Goal: Transaction & Acquisition: Download file/media

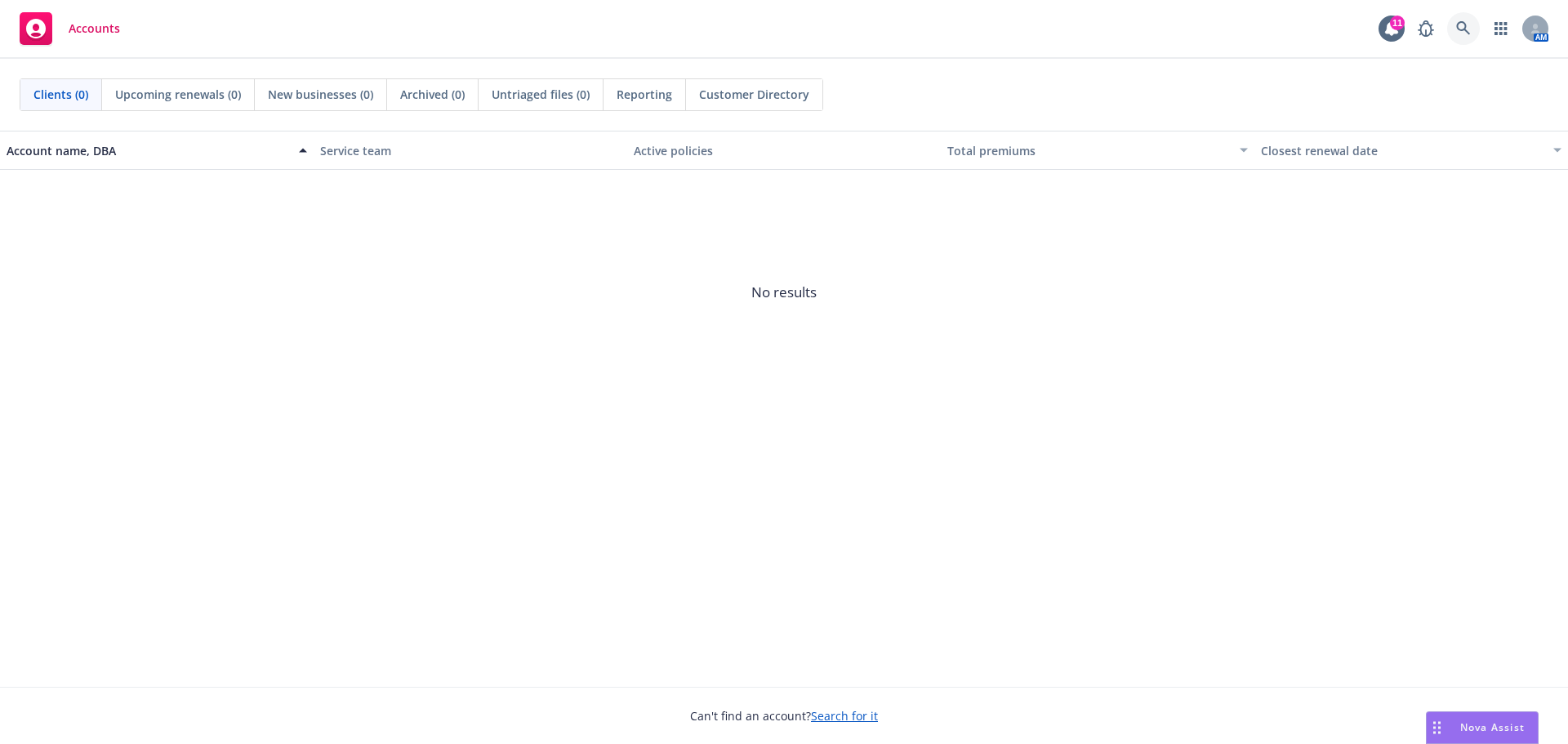
click at [1465, 26] on icon at bounding box center [1463, 28] width 14 height 14
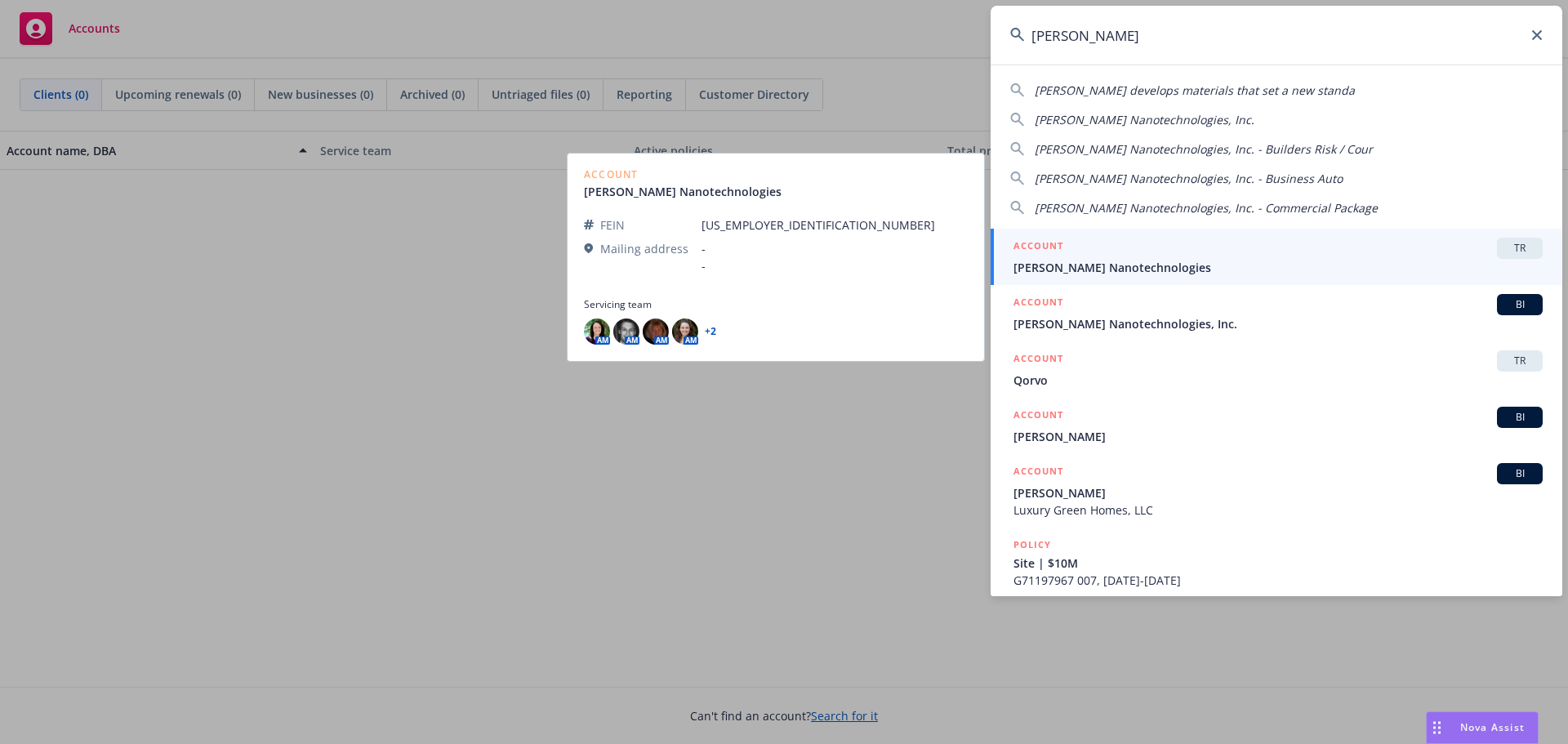
type input "sila"
click at [1085, 264] on span "[PERSON_NAME] Nanotechnologies" at bounding box center [1278, 267] width 530 height 17
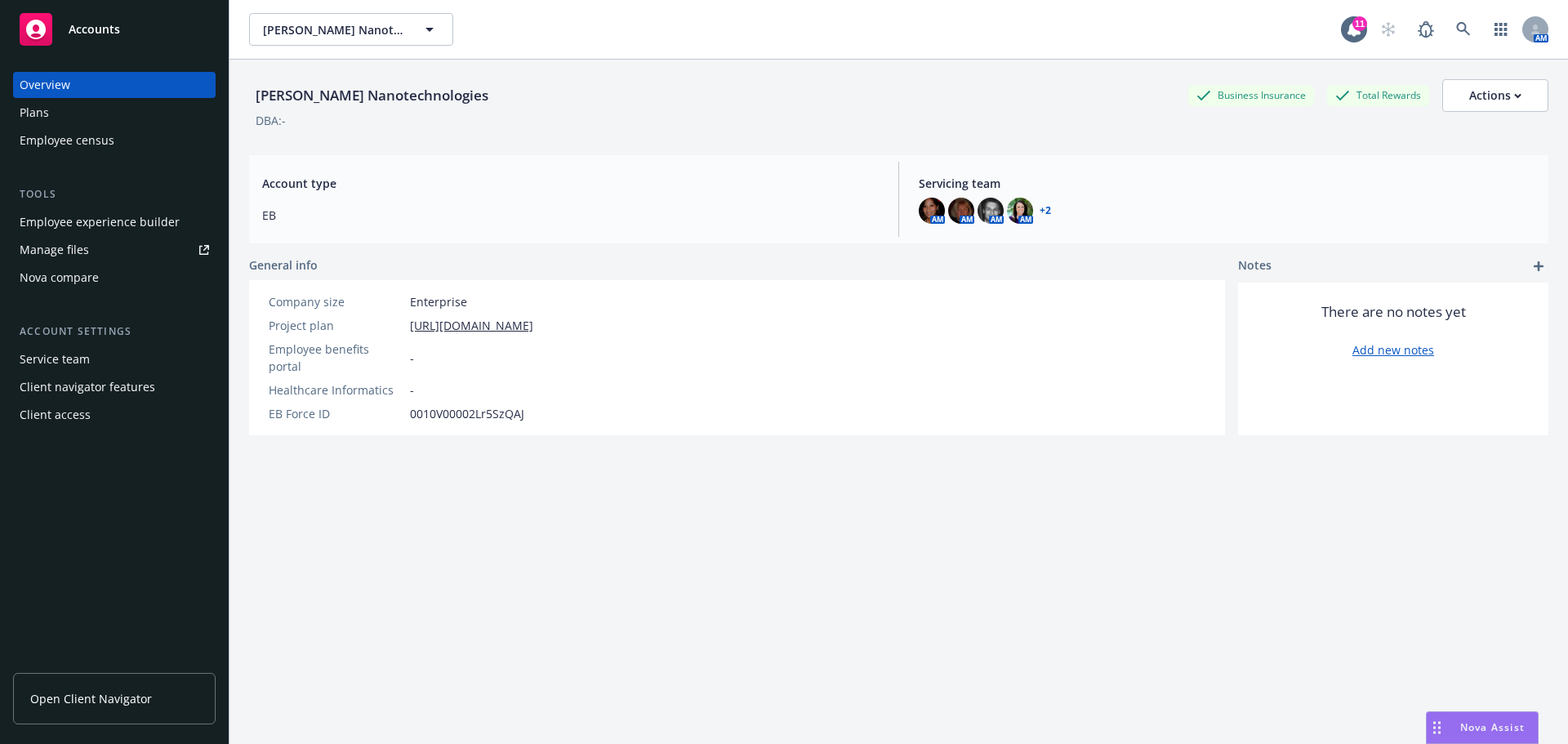
click at [87, 241] on link "Manage files" at bounding box center [114, 250] width 202 height 26
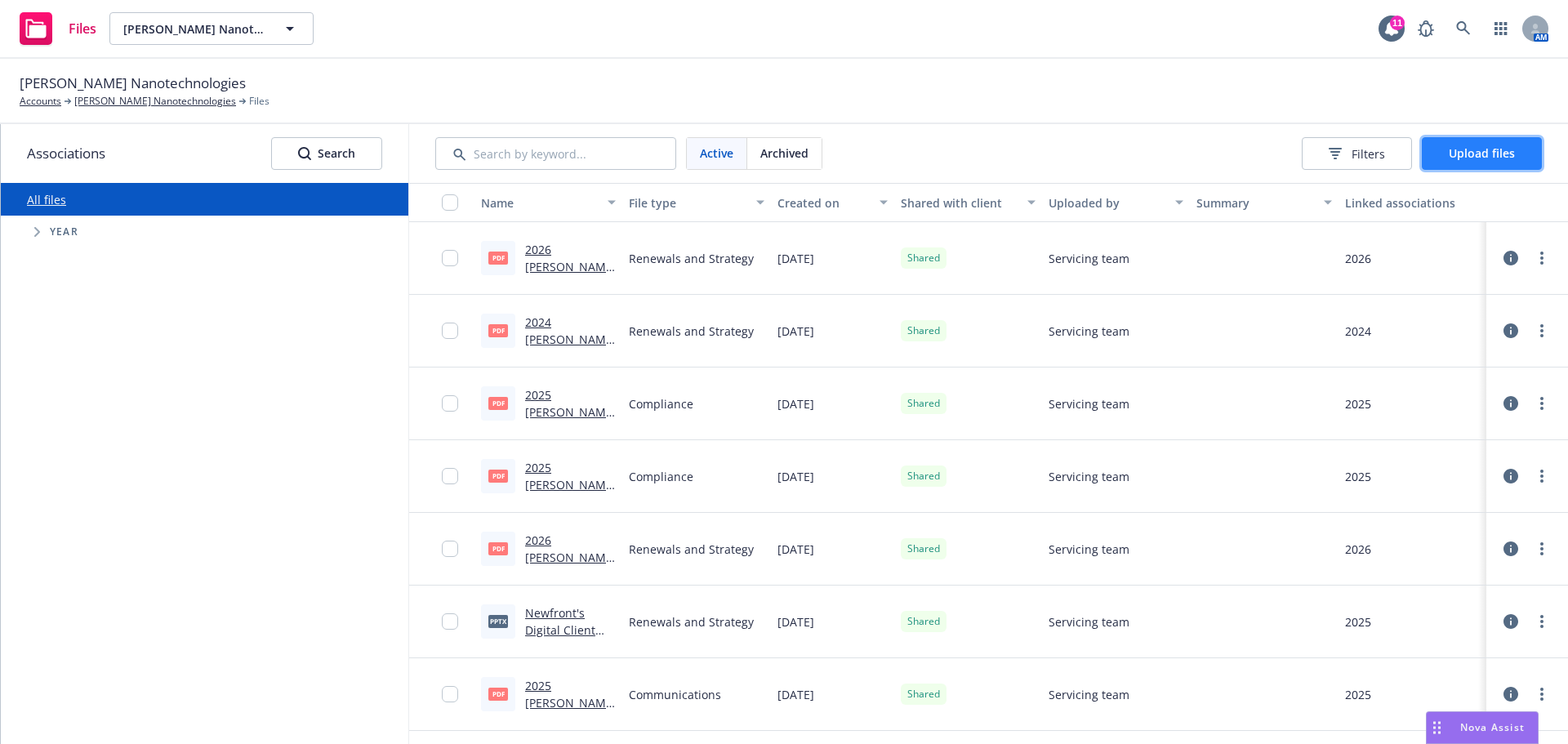
click at [1472, 148] on span "Upload files" at bounding box center [1482, 154] width 66 height 16
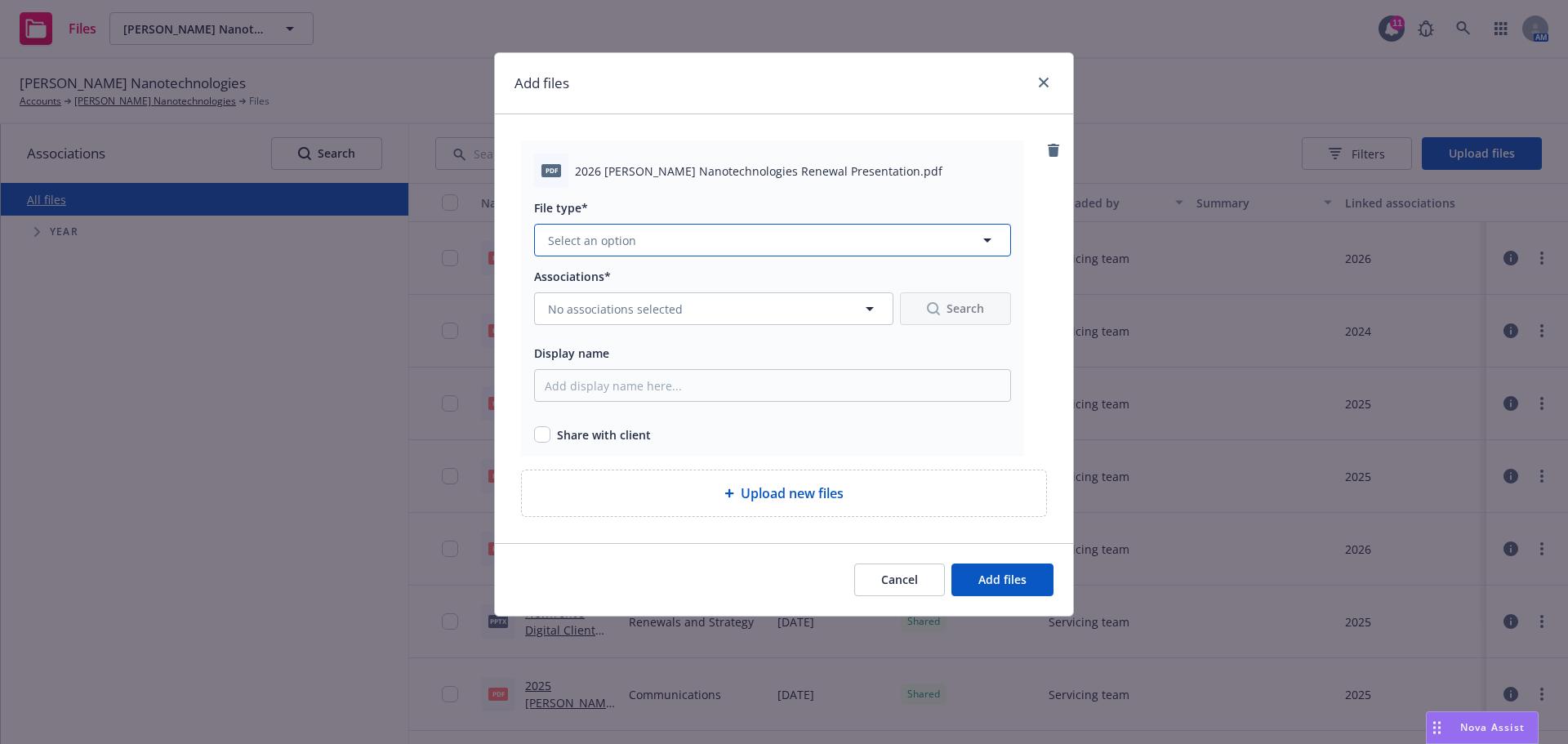
click at [944, 234] on button "Select an option" at bounding box center [773, 240] width 477 height 33
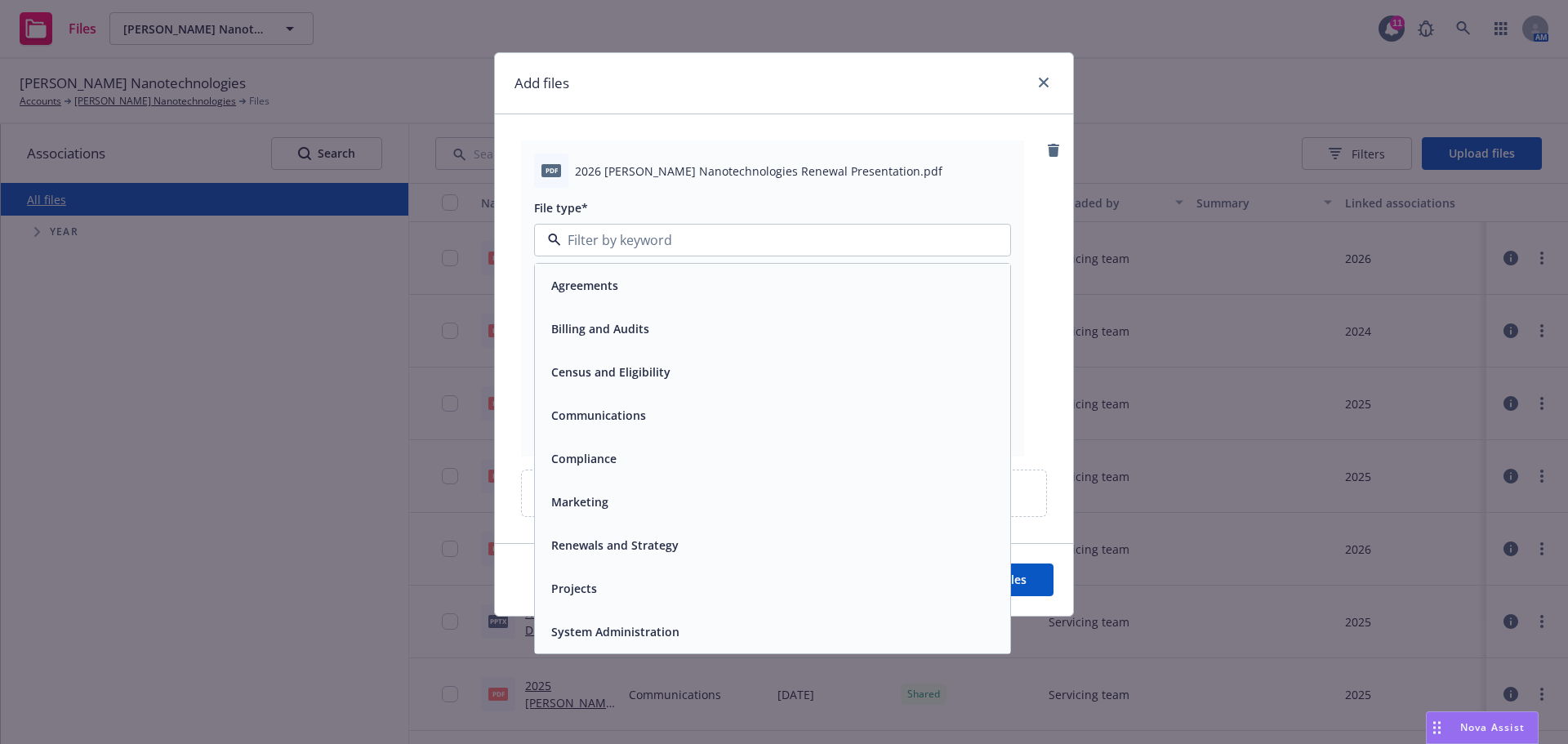
click at [726, 539] on div "Renewals and Strategy" at bounding box center [772, 546] width 455 height 24
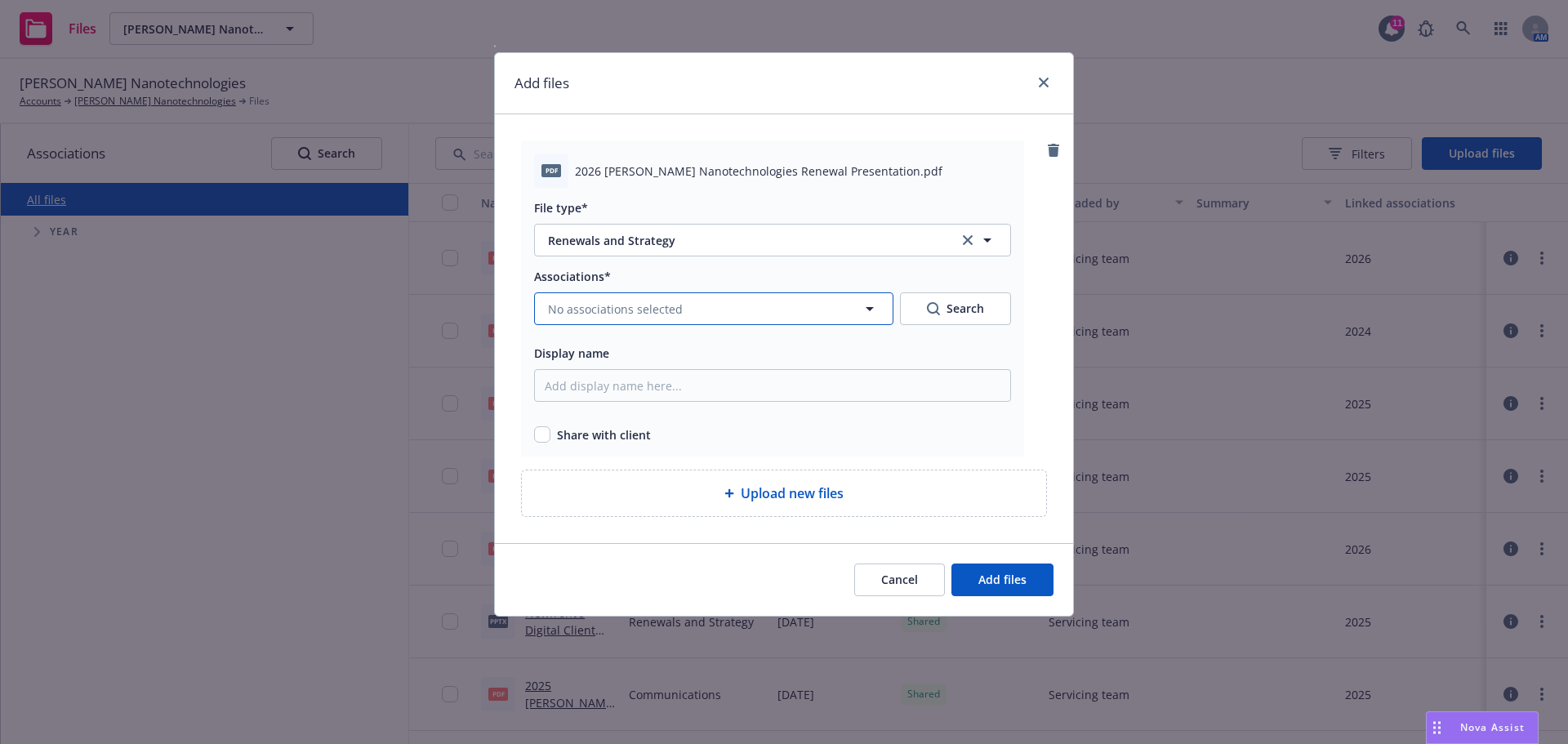
click at [857, 311] on button "No associations selected" at bounding box center [714, 309] width 359 height 33
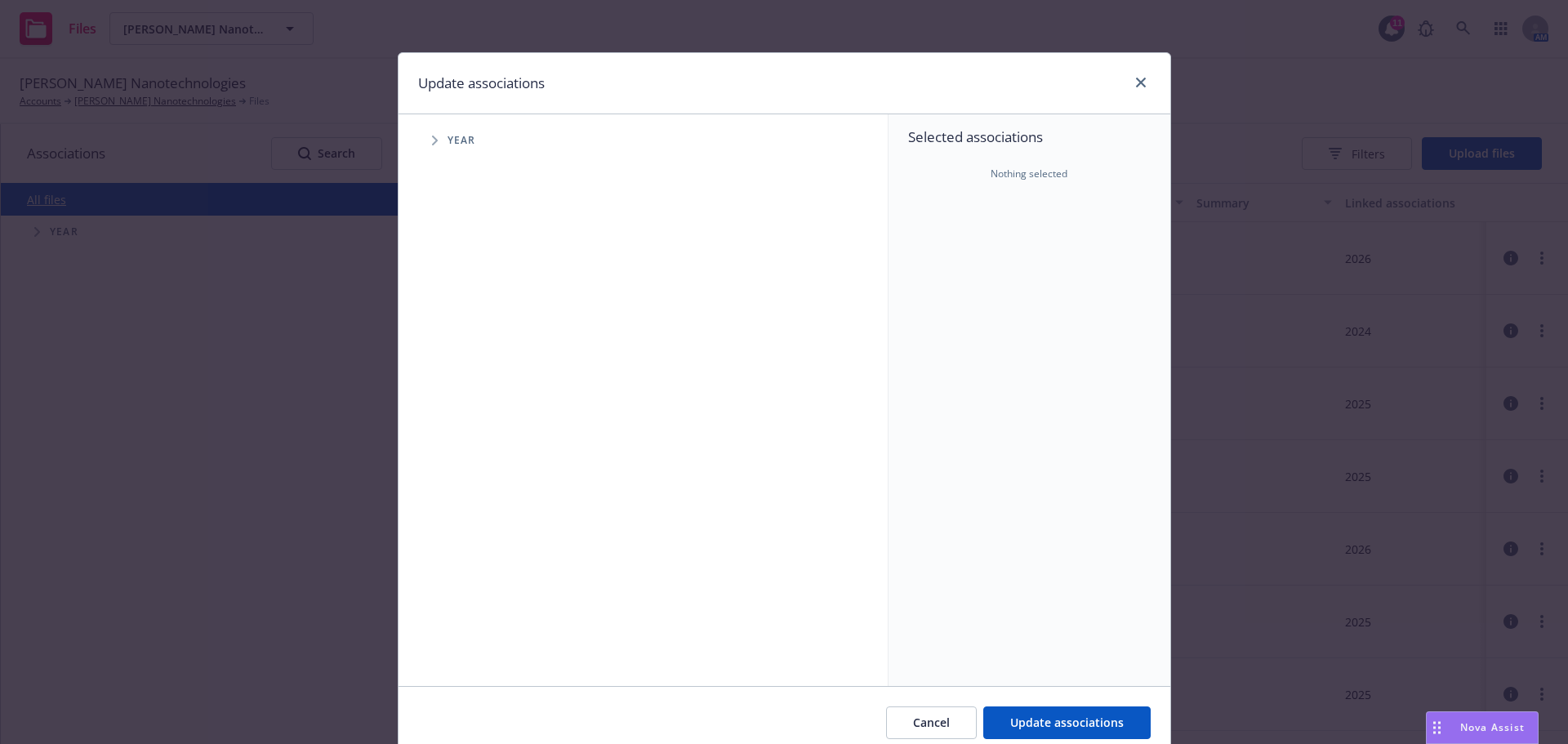
click at [423, 137] on span "Tree Example" at bounding box center [434, 140] width 26 height 26
click at [469, 401] on input "Tree Example" at bounding box center [476, 402] width 16 height 16
checkbox input "true"
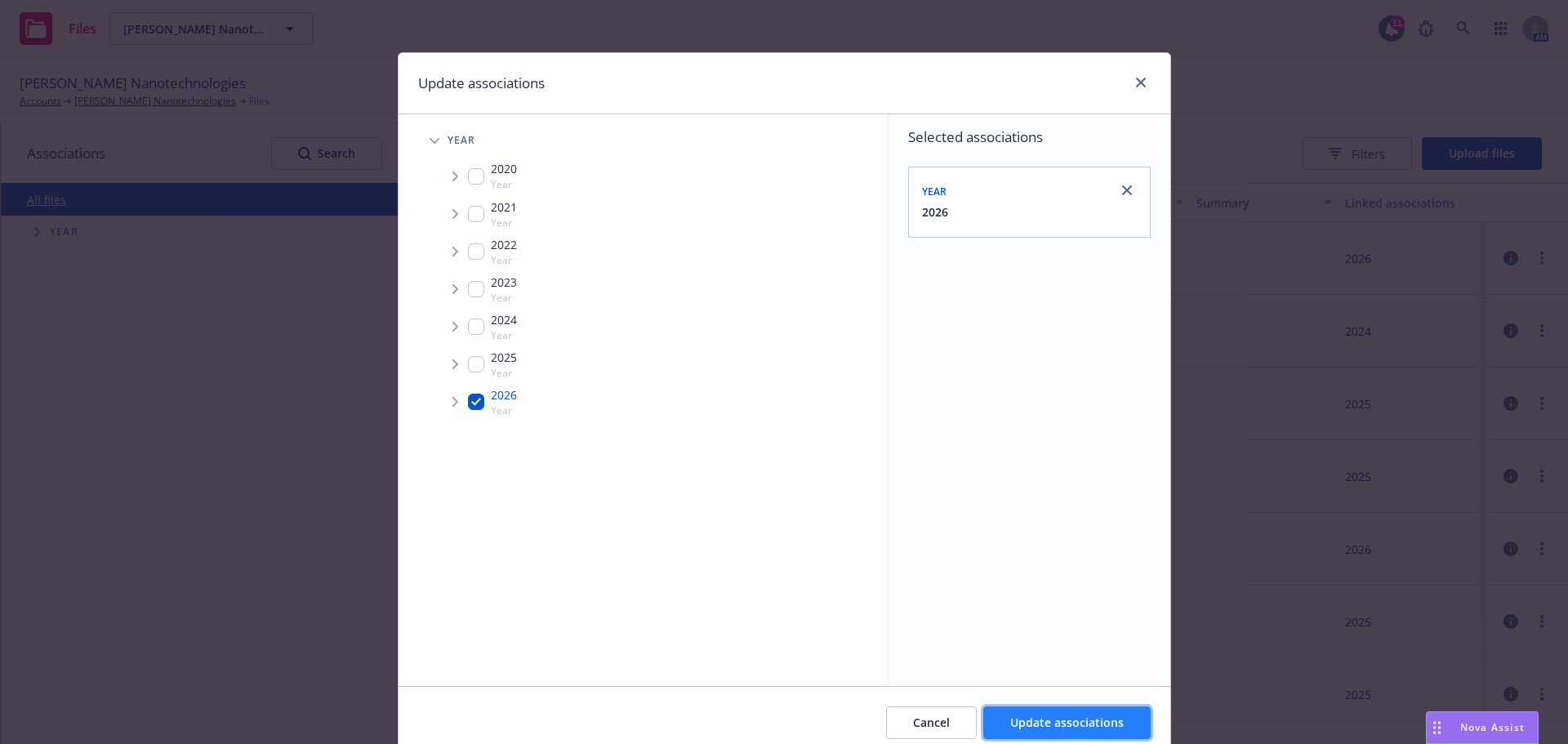
click at [1103, 720] on span "Update associations" at bounding box center [1067, 723] width 113 height 16
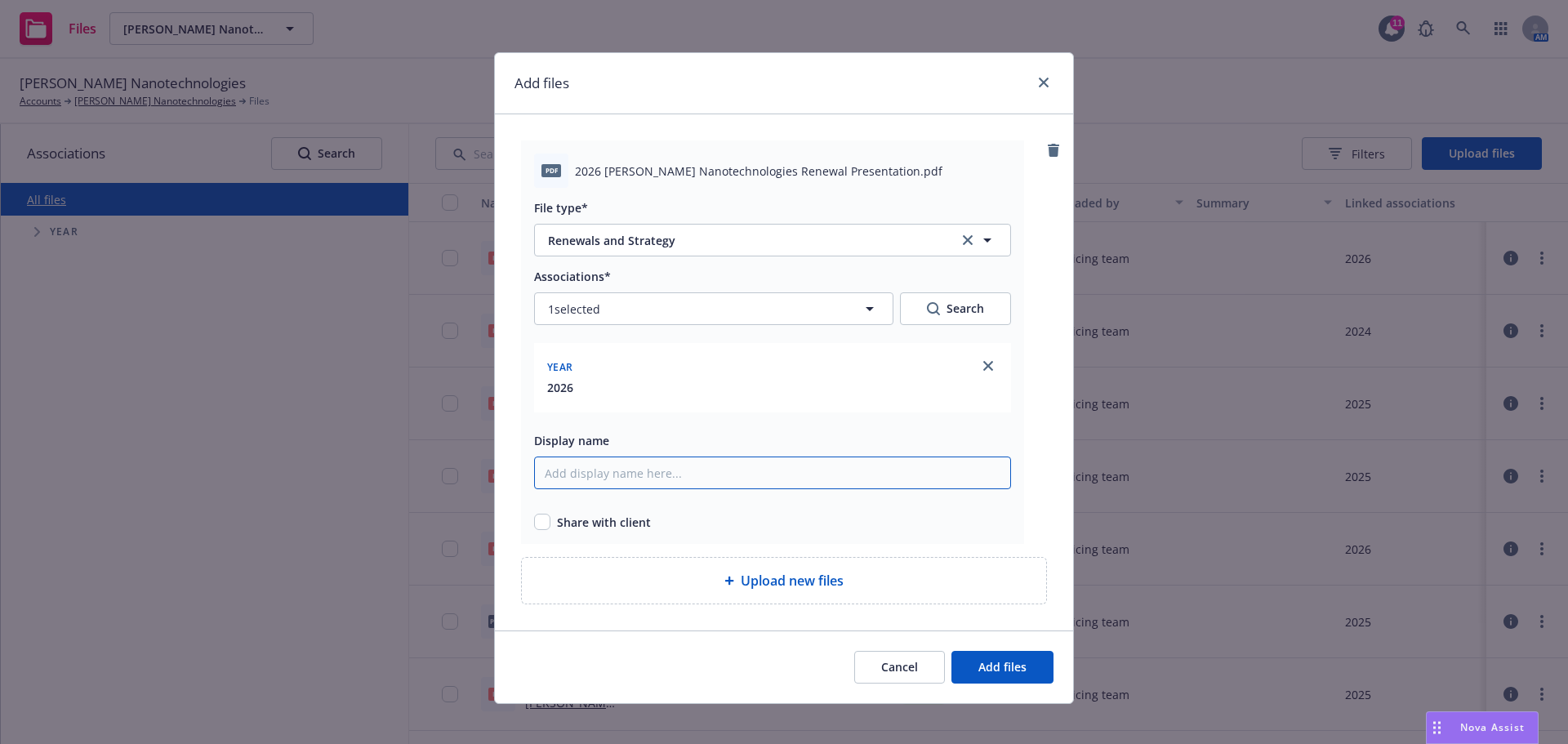
click at [834, 481] on input "Display name" at bounding box center [773, 472] width 477 height 33
drag, startPoint x: 570, startPoint y: 169, endPoint x: 835, endPoint y: 174, distance: 265.0
click at [833, 172] on span "2026 [PERSON_NAME] Nanotechnologies Renewal Presentation.pdf" at bounding box center [759, 171] width 368 height 17
copy span "2026 [PERSON_NAME] Nanotechnologies Renewal Presentation"
click at [719, 472] on input "Display name" at bounding box center [773, 472] width 477 height 33
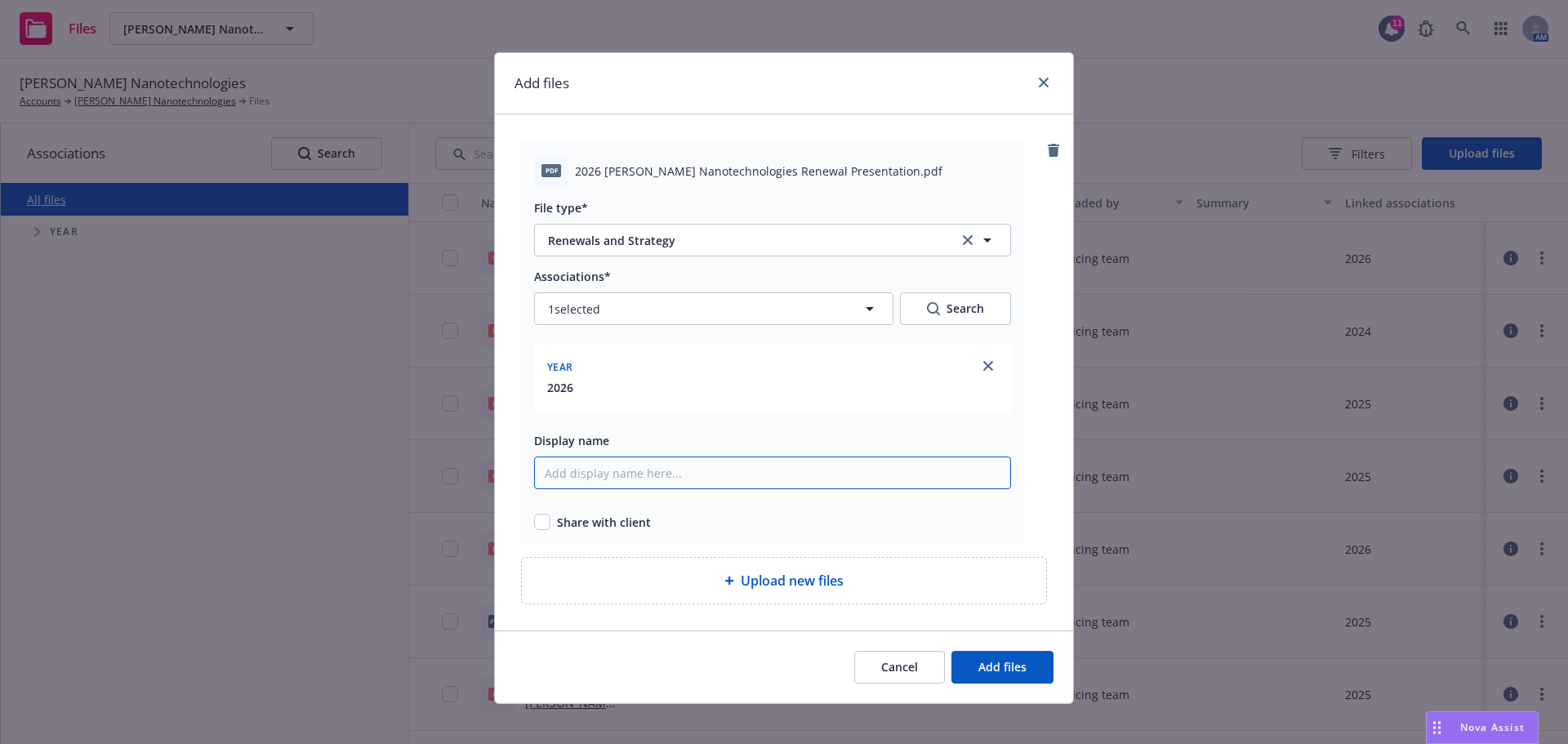
paste input "2026 [PERSON_NAME] Nanotechnologies Renewal Presentation"
type input "2026 [PERSON_NAME] Nanotechnologies Renewal Presentation"
click at [540, 522] on input "checkbox" at bounding box center [543, 522] width 16 height 16
checkbox input "true"
click at [1016, 668] on span "Add files" at bounding box center [1003, 668] width 49 height 16
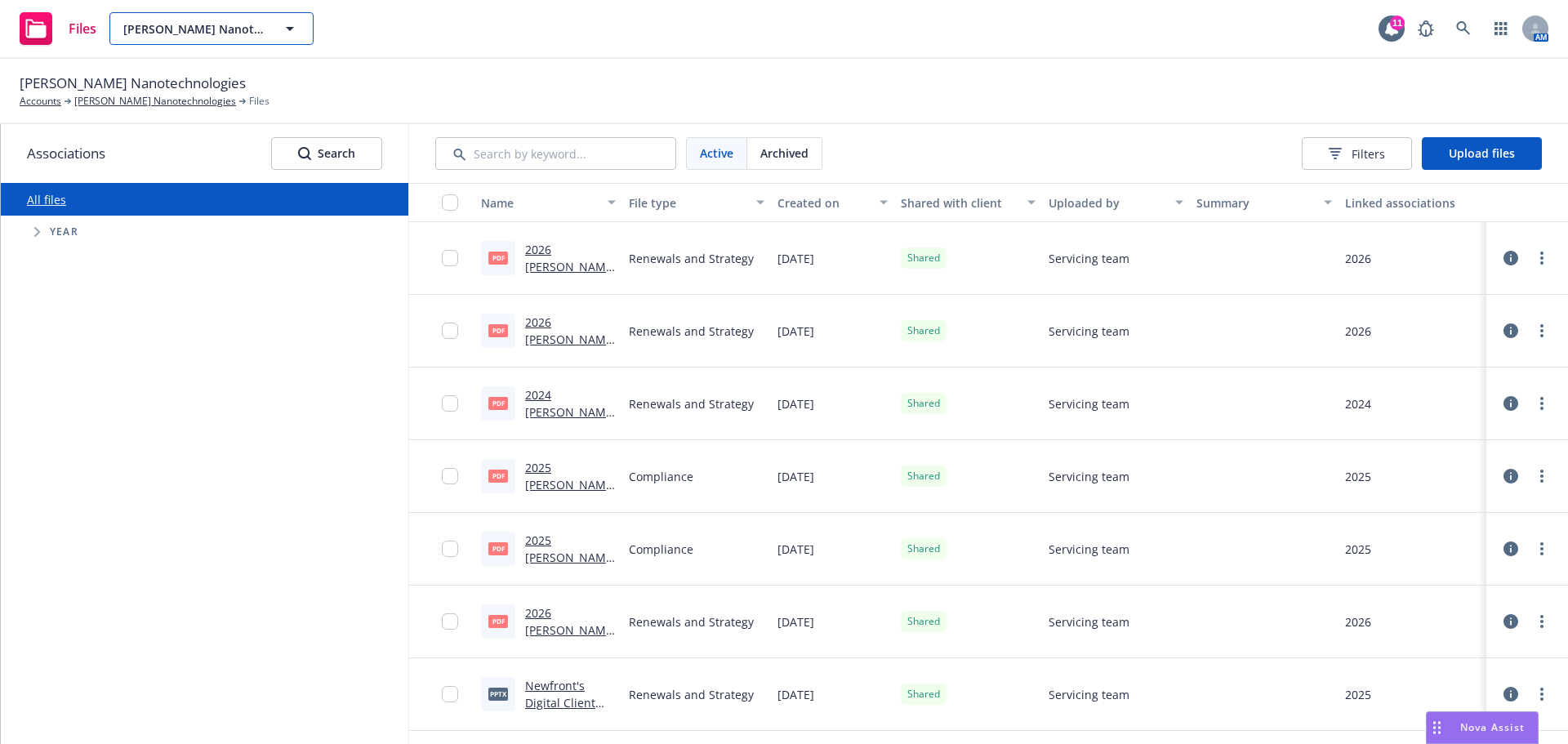
click at [192, 28] on span "[PERSON_NAME] Nanotechnologies" at bounding box center [193, 29] width 141 height 17
click at [192, 28] on input at bounding box center [208, 29] width 144 height 20
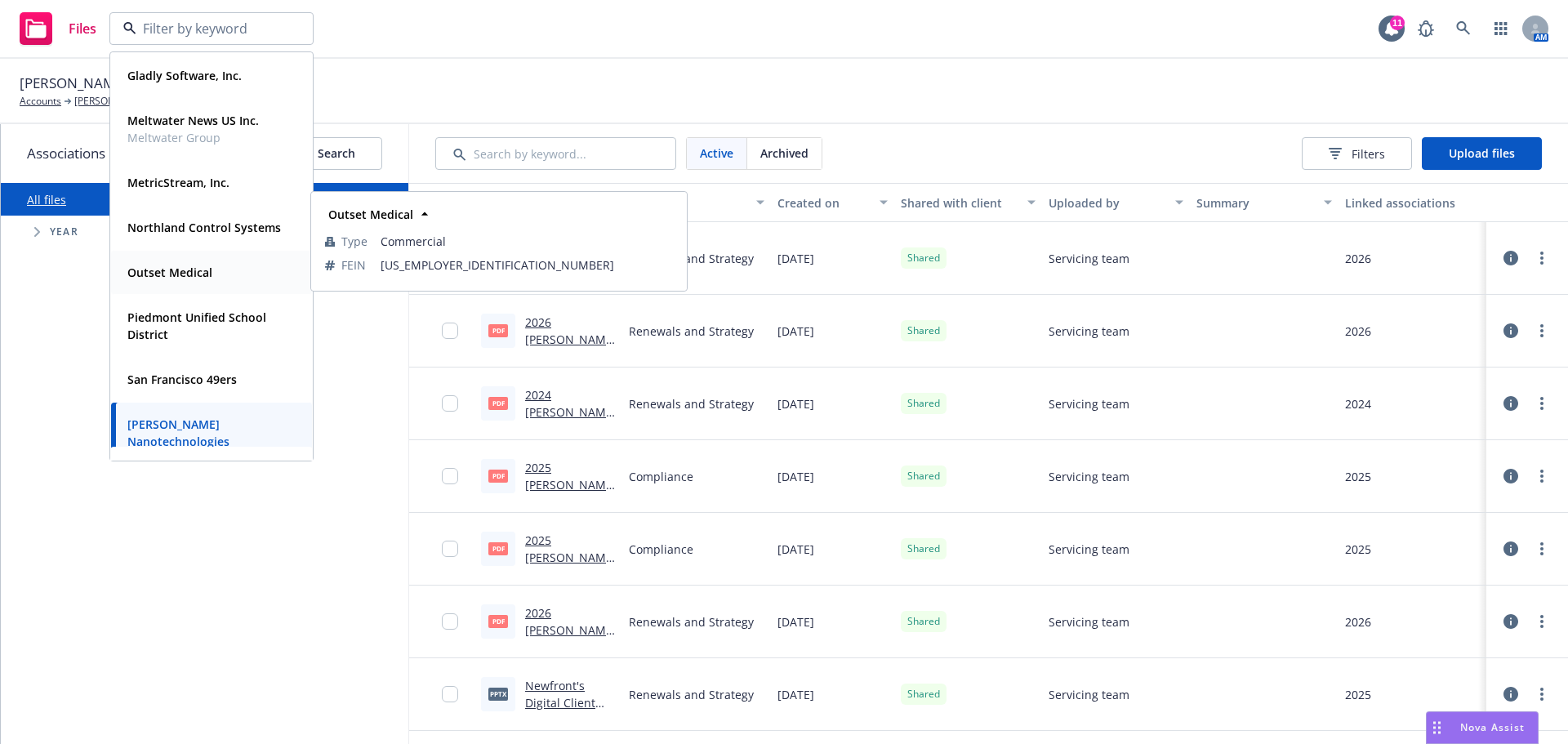
scroll to position [75, 0]
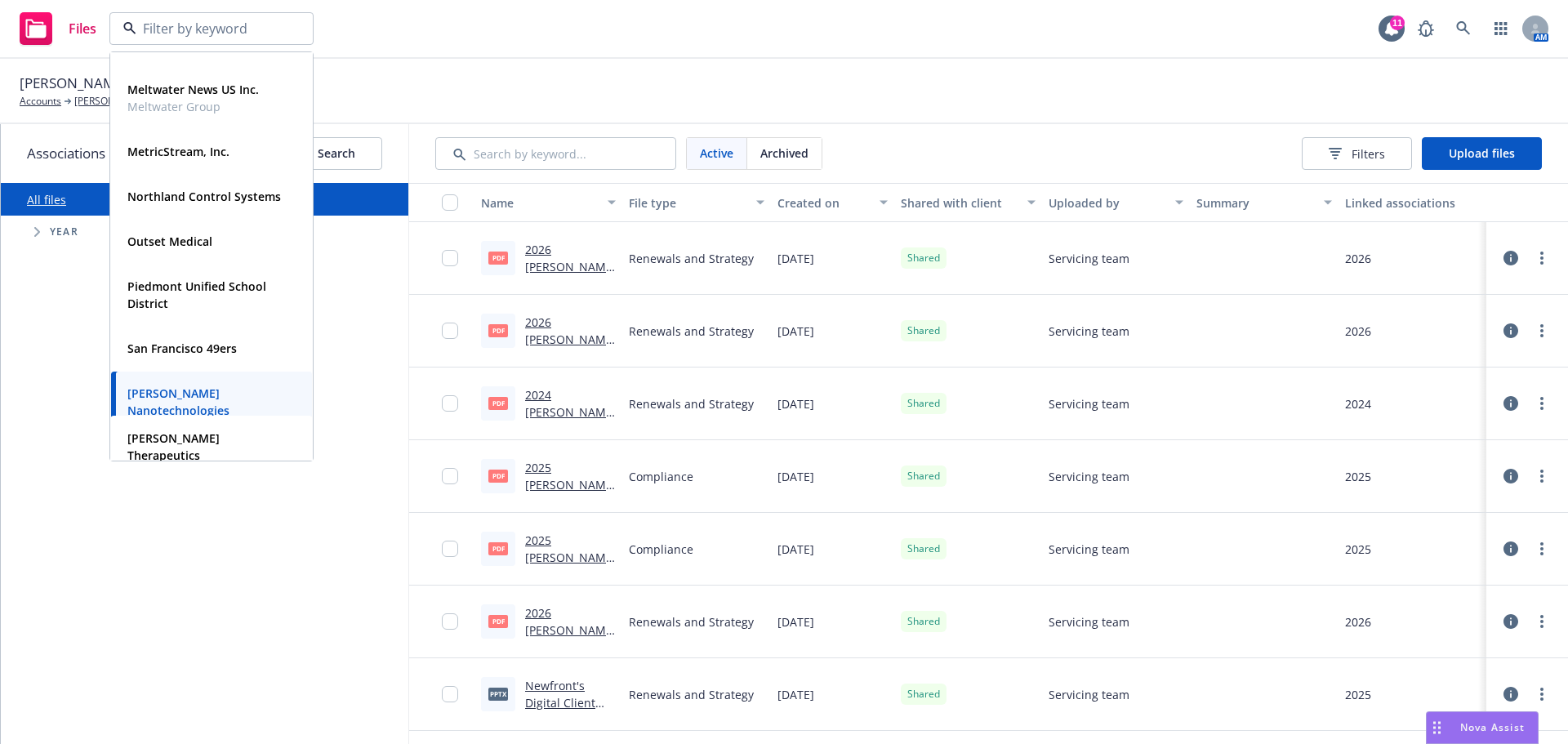
click at [217, 388] on strong "[PERSON_NAME] Nanotechnologies" at bounding box center [178, 402] width 102 height 33
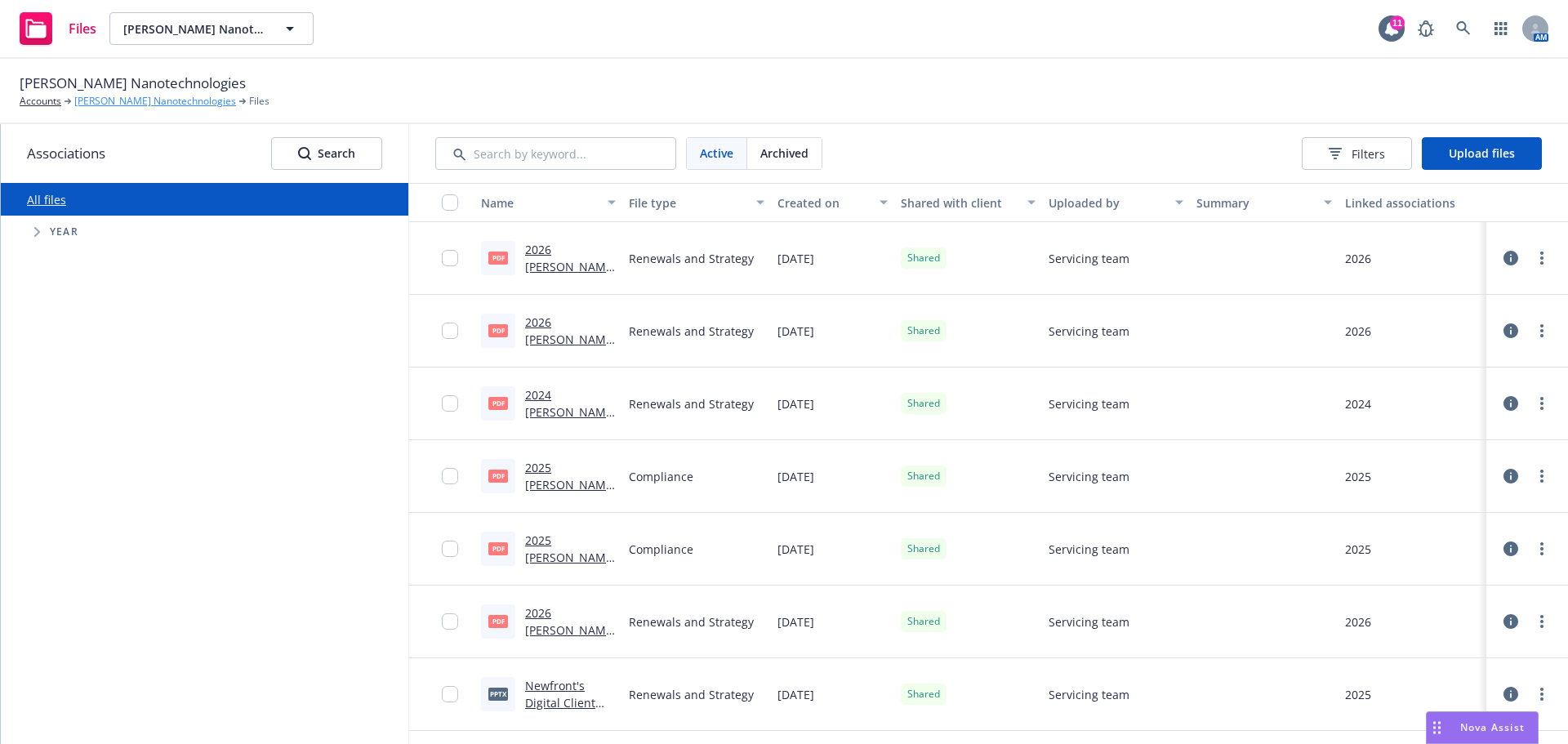
click at [106, 97] on link "[PERSON_NAME] Nanotechnologies" at bounding box center [155, 101] width 162 height 15
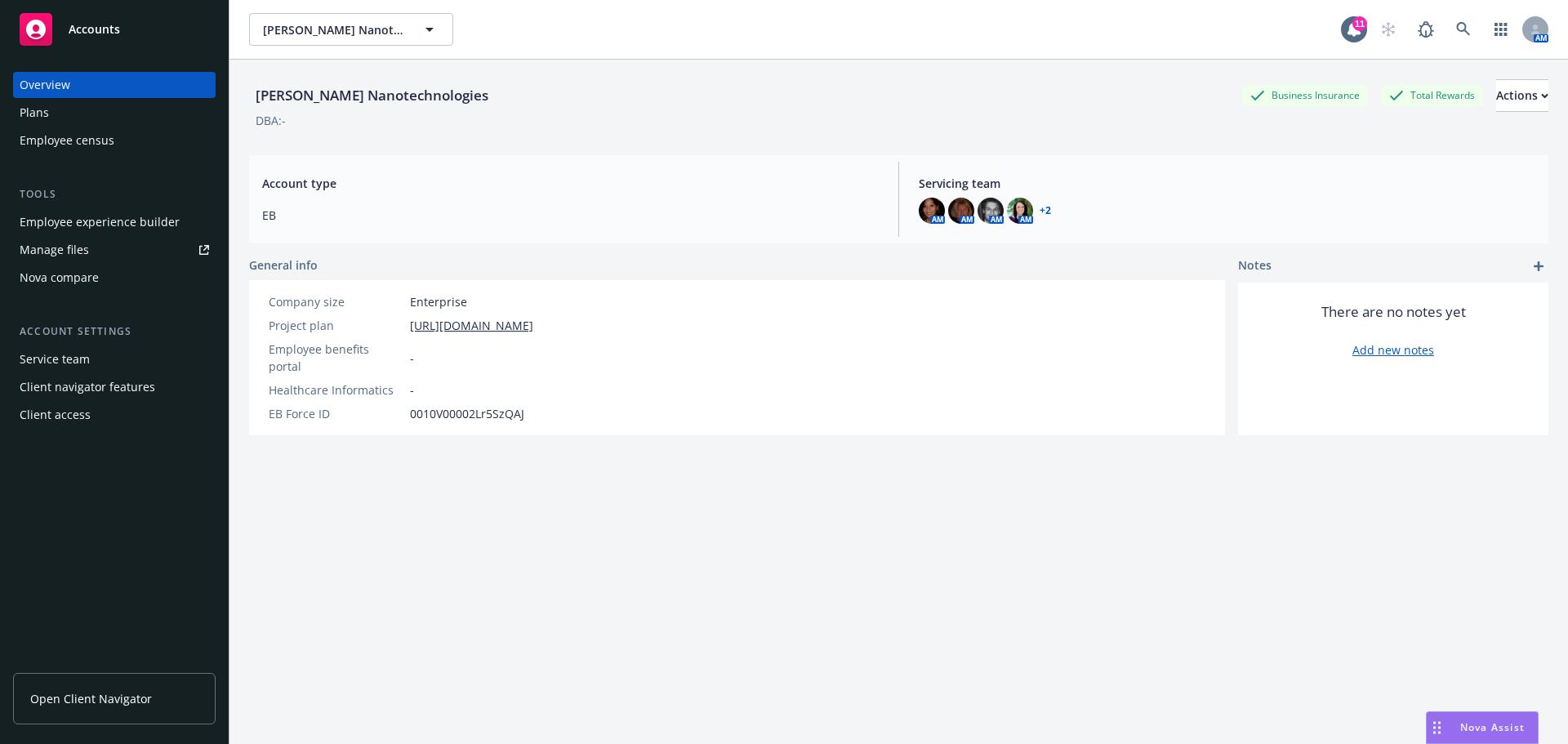
click at [120, 698] on span "Open Client Navigator" at bounding box center [90, 698] width 122 height 17
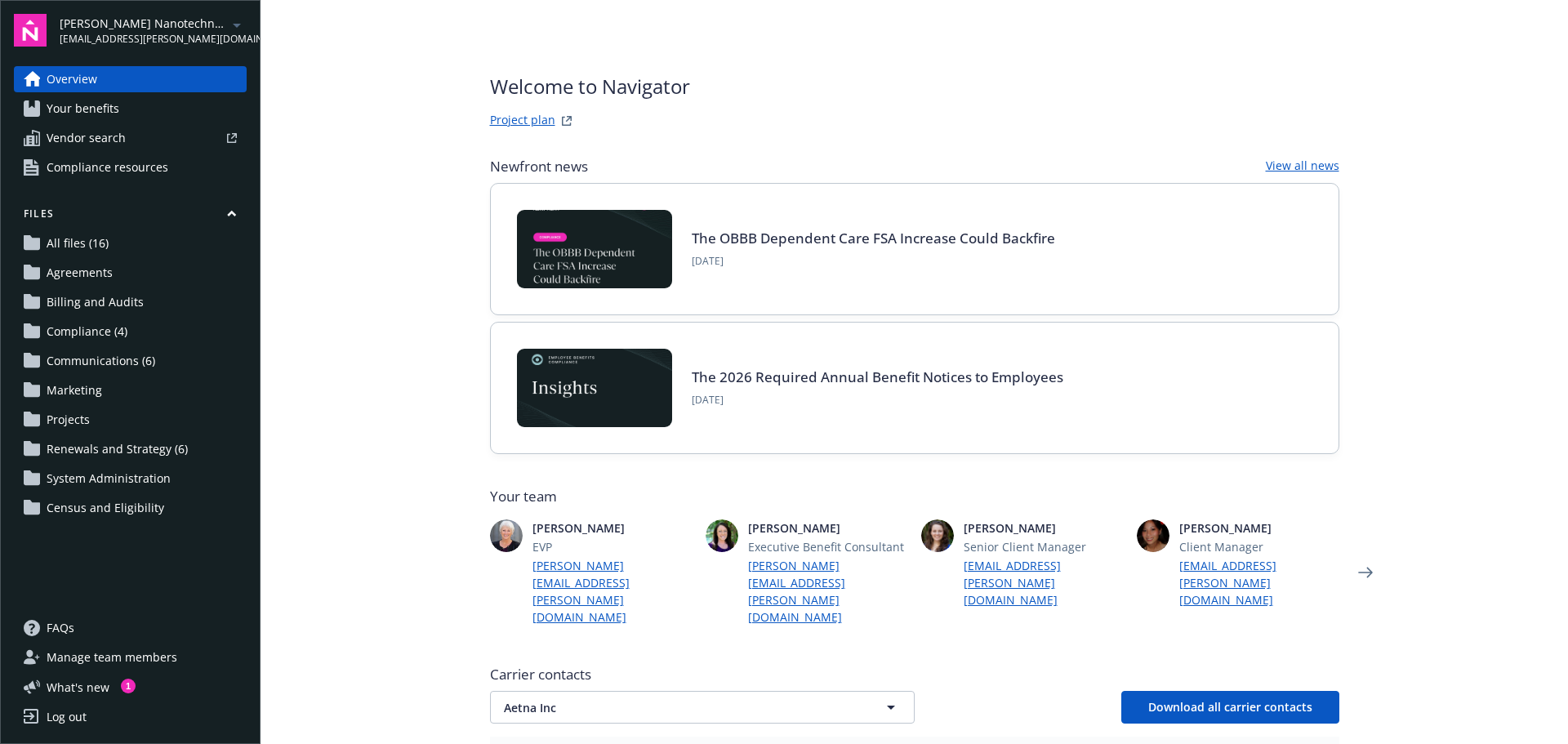
click at [137, 451] on span "Renewals and Strategy (6)" at bounding box center [117, 449] width 141 height 26
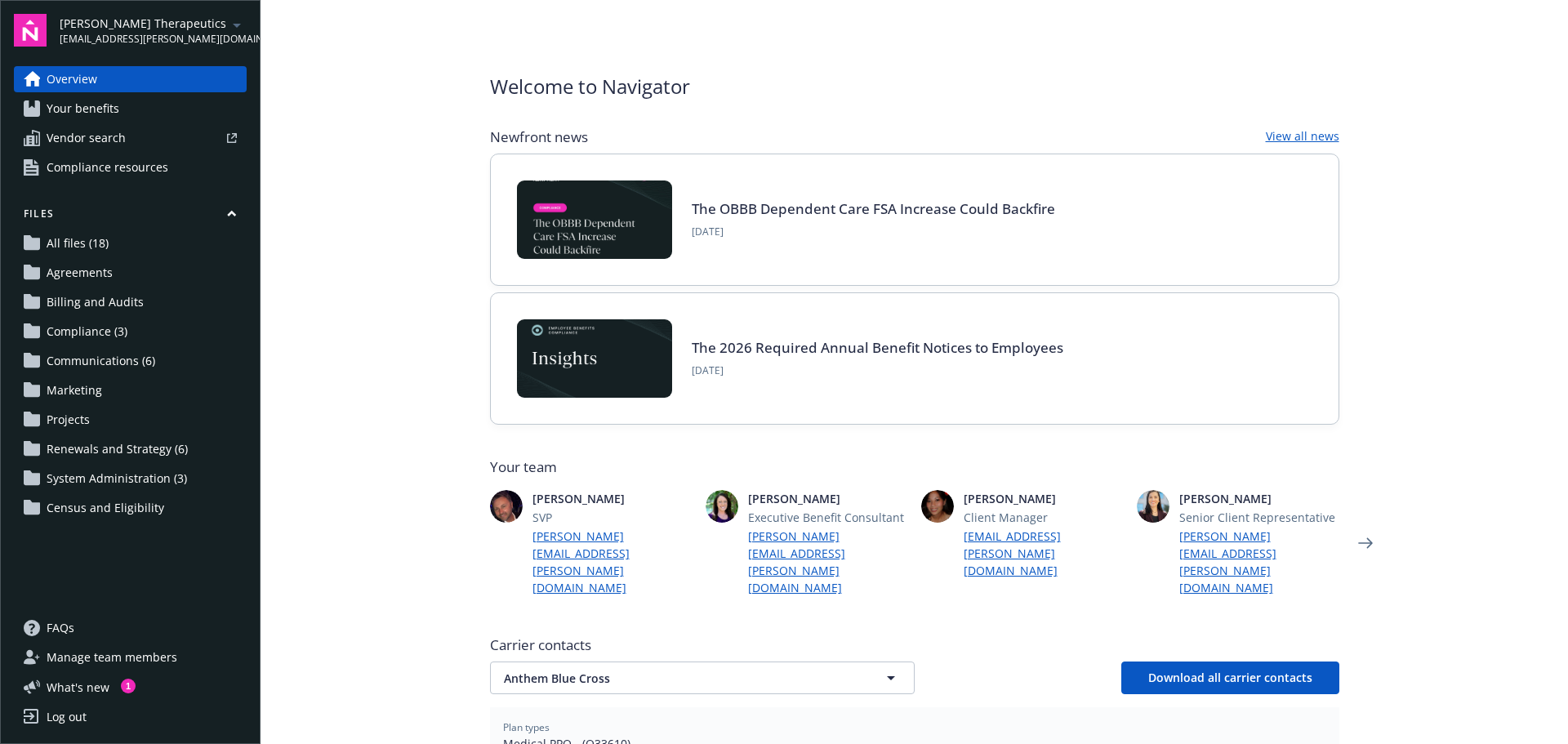
click at [88, 109] on span "Your benefits" at bounding box center [82, 108] width 72 height 26
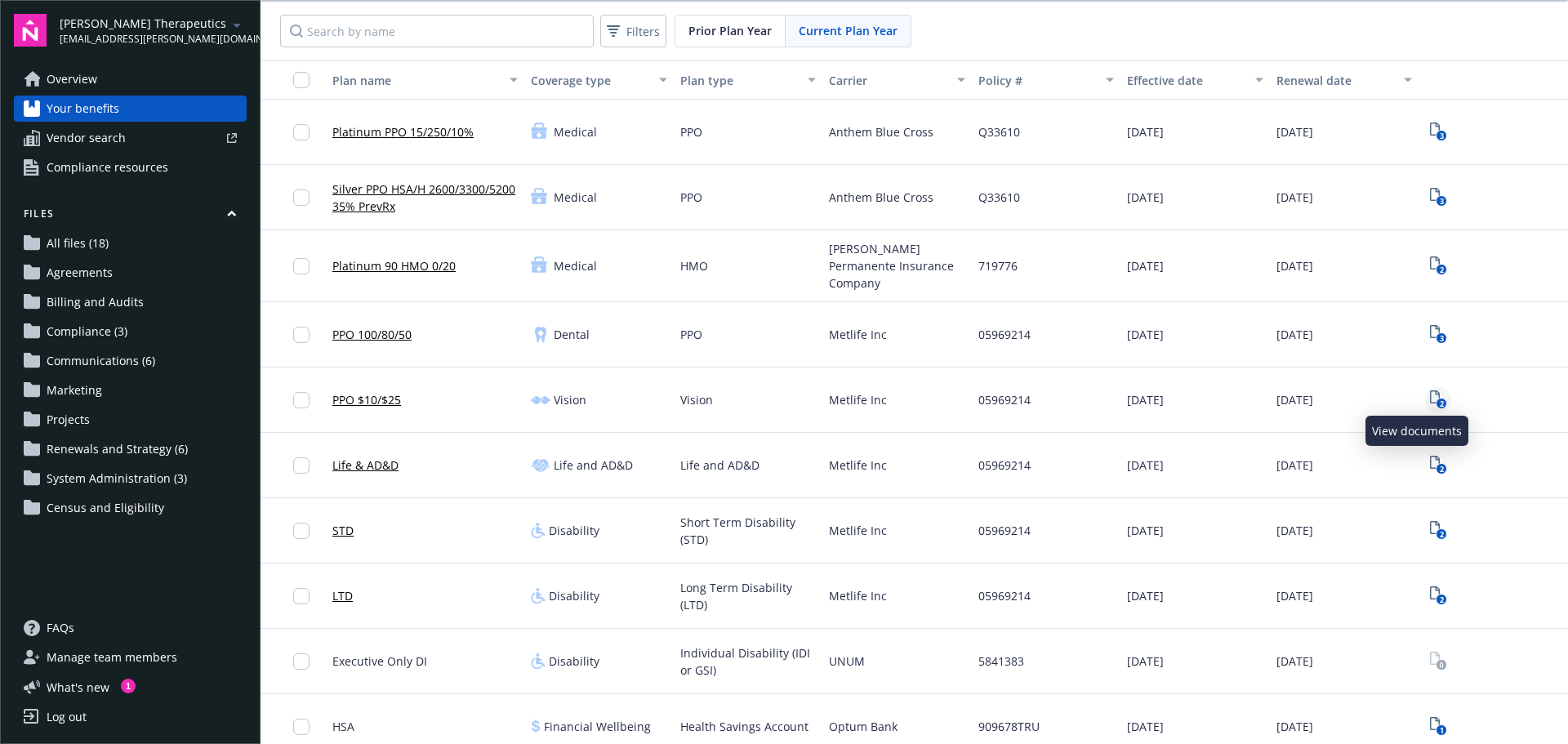
click at [1430, 391] on icon "2" at bounding box center [1438, 400] width 17 height 19
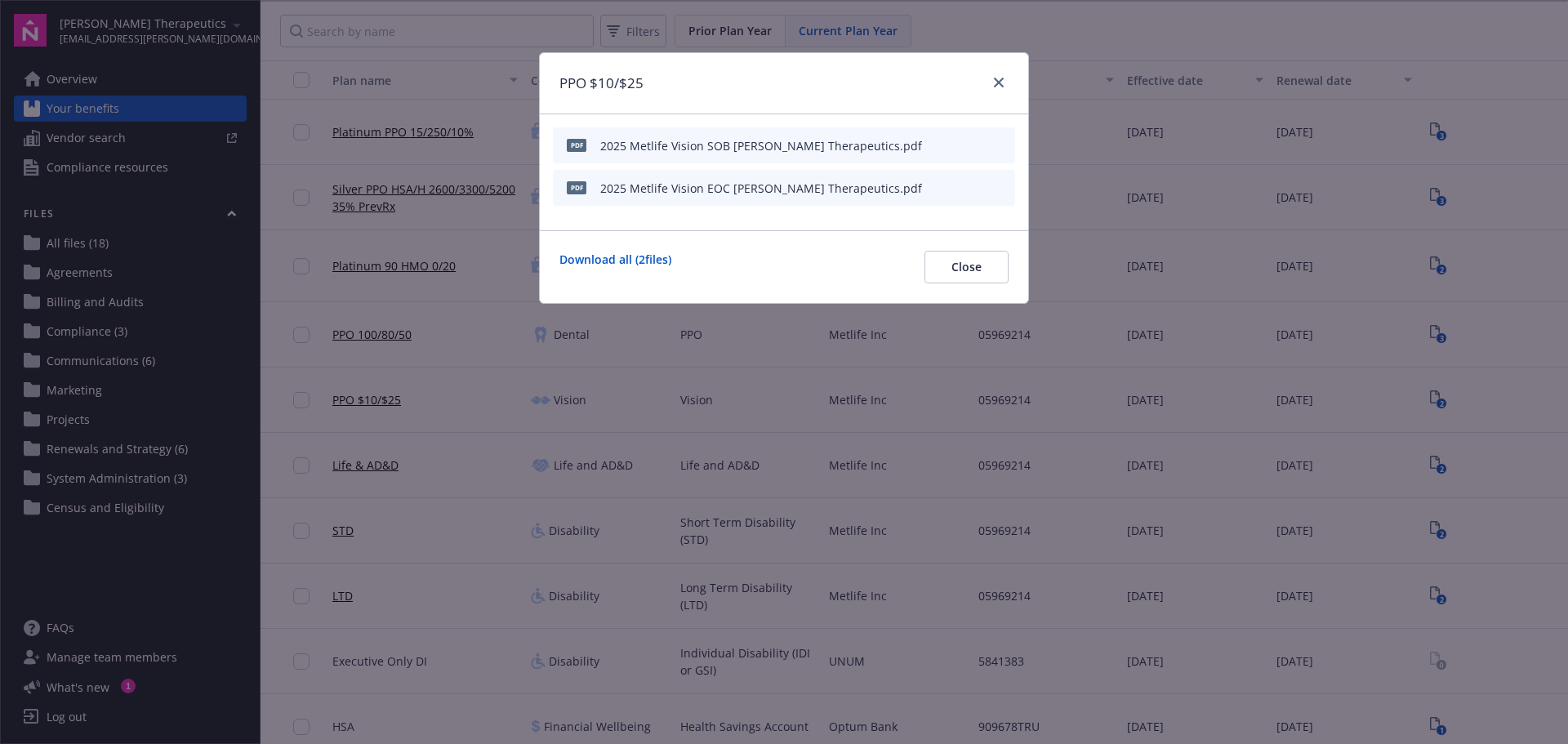
click at [973, 185] on icon "download file" at bounding box center [972, 186] width 13 height 13
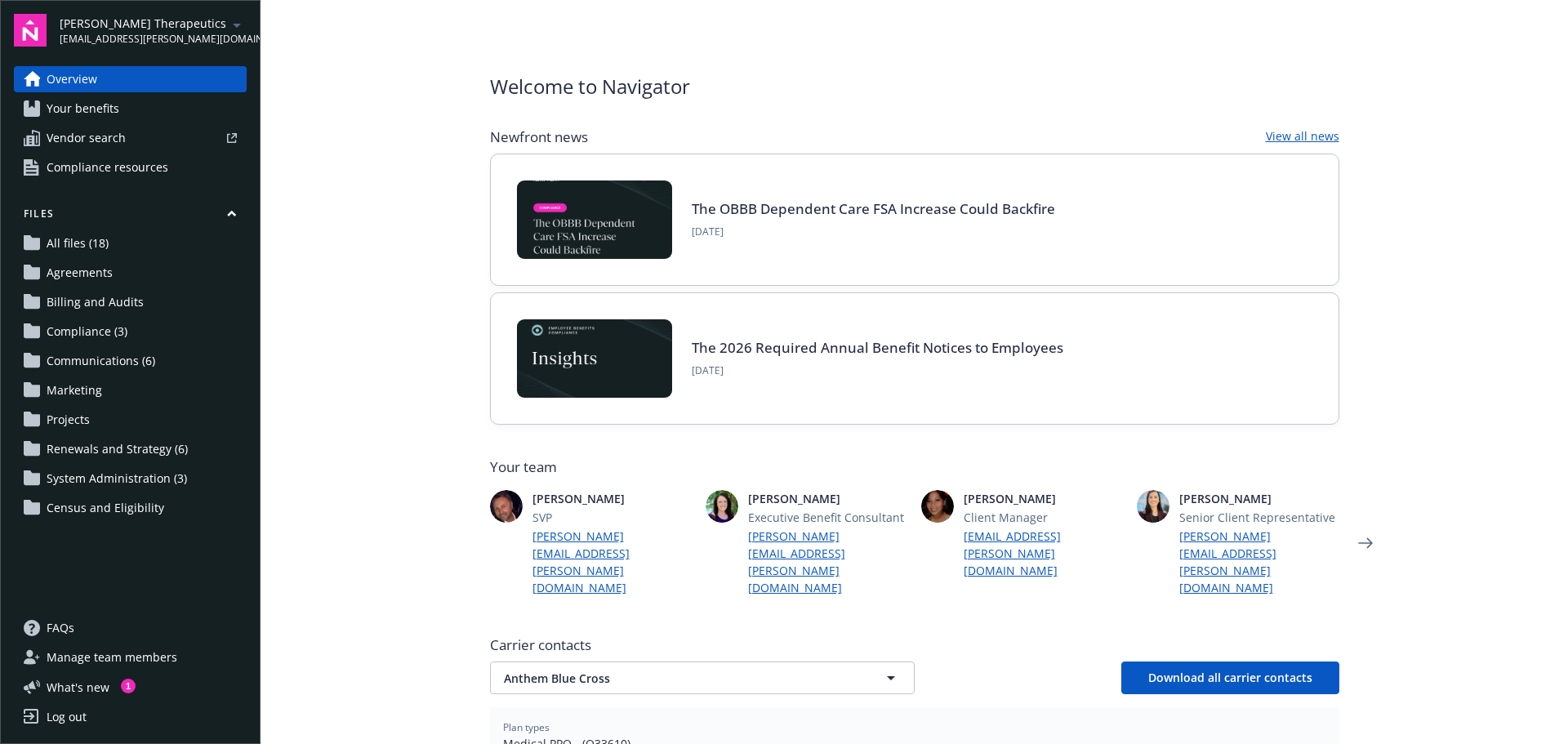
click at [93, 107] on span "Your benefits" at bounding box center [82, 108] width 72 height 26
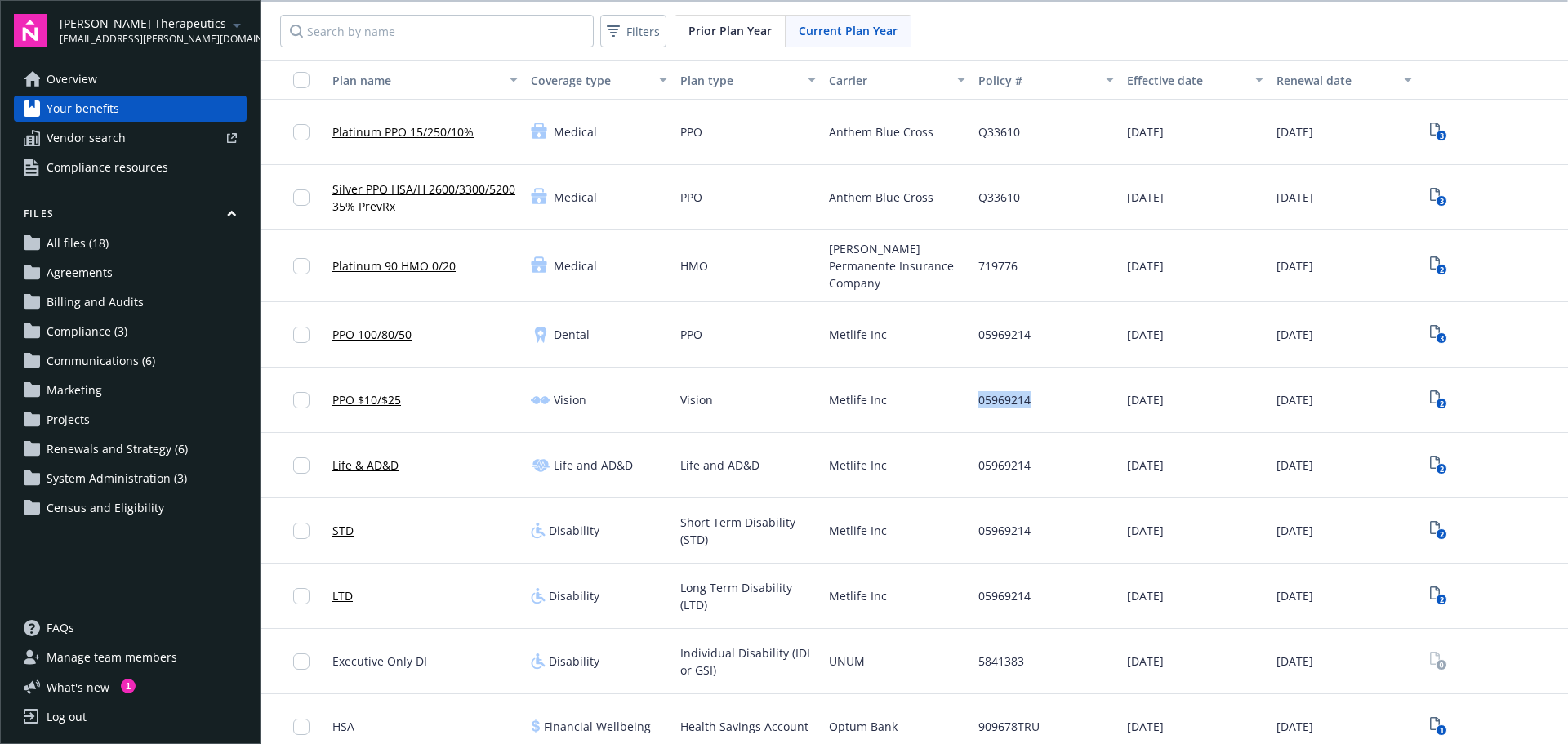
drag, startPoint x: 1029, startPoint y: 395, endPoint x: 957, endPoint y: 401, distance: 72.2
click at [957, 401] on div "PPO $10/$25 Vision Vision Metlife Inc 05969214 01/01/2025 01/01/2026 2" at bounding box center [914, 401] width 1307 height 65
copy div "05969214"
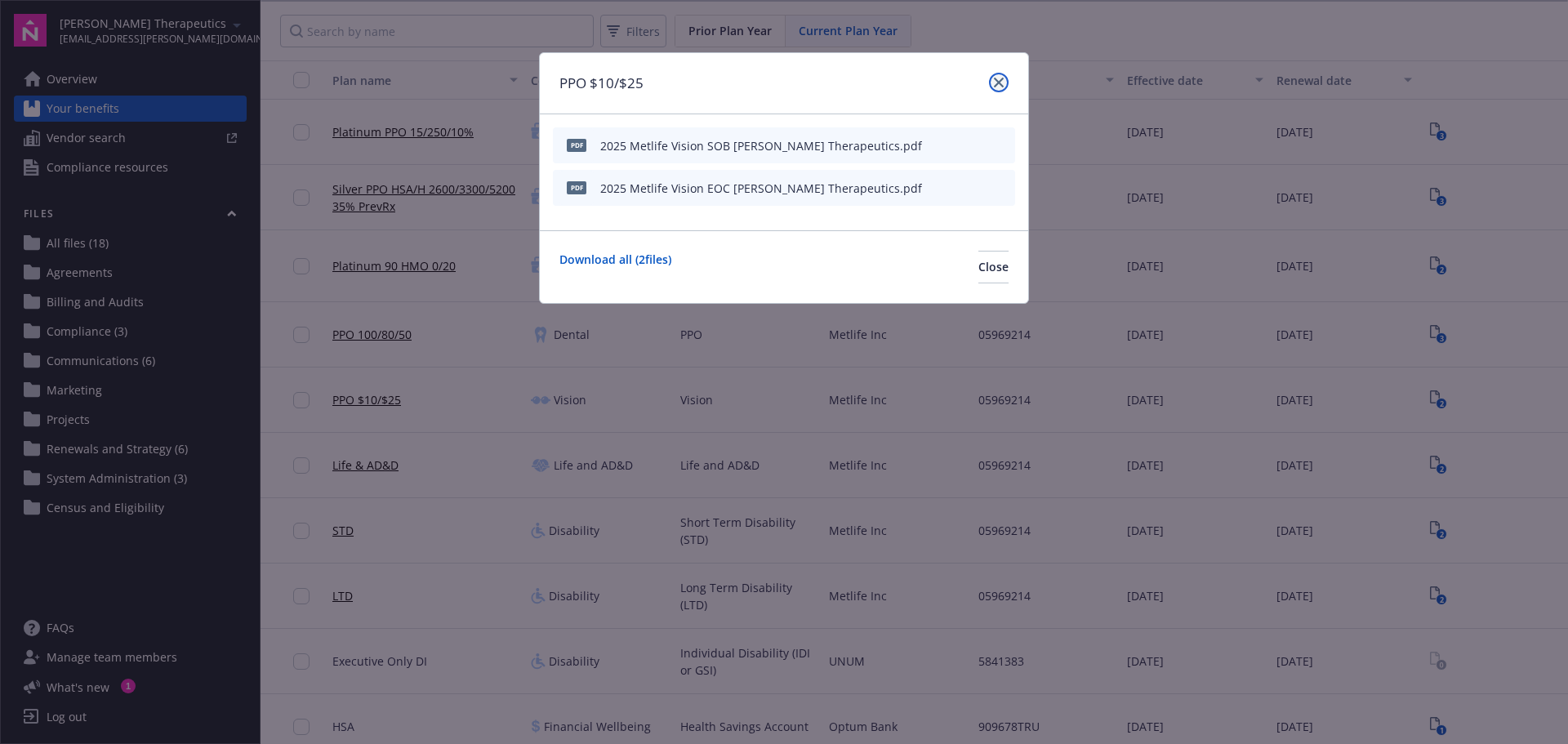
click at [993, 84] on link "close" at bounding box center [999, 82] width 20 height 20
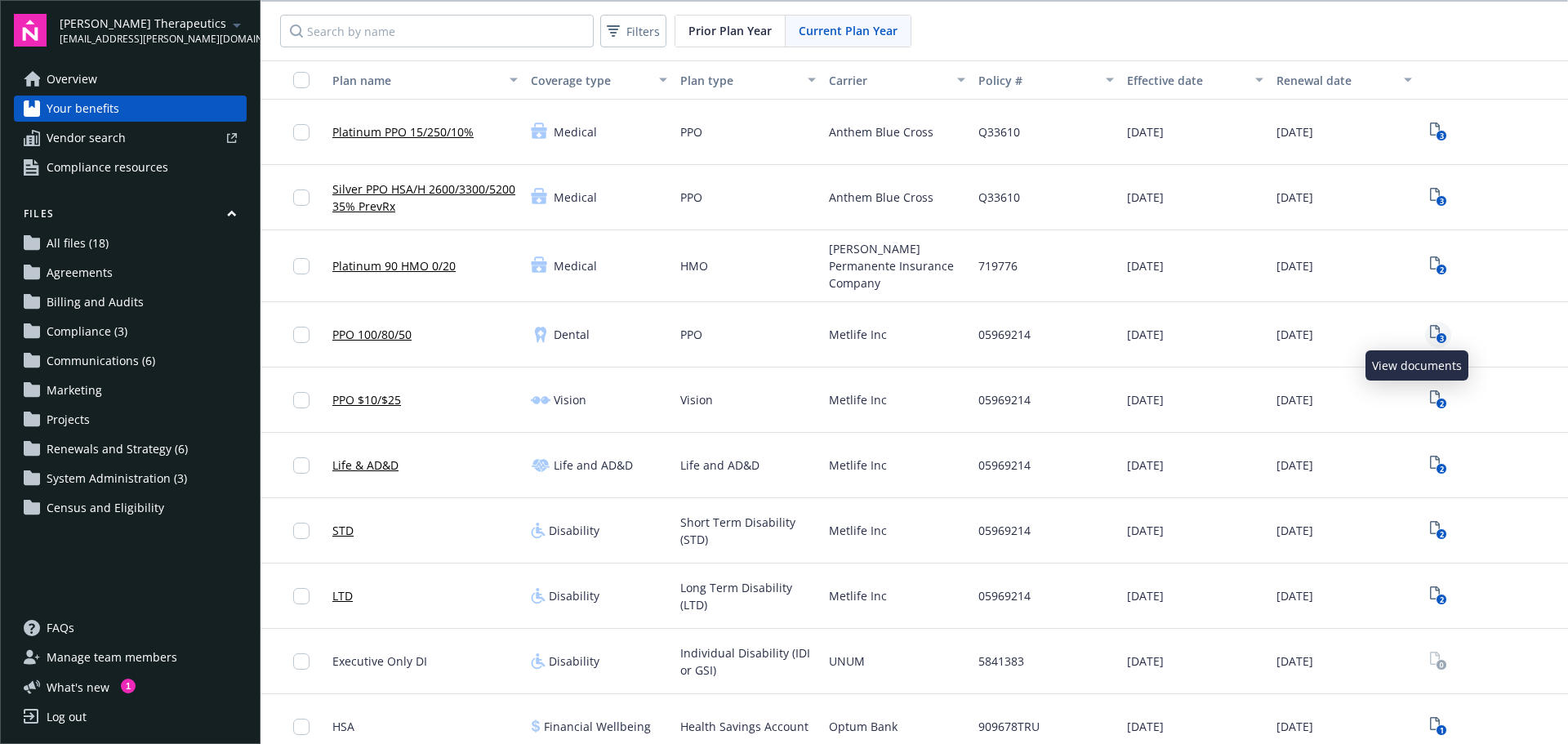
click at [1439, 333] on text "3" at bounding box center [1441, 338] width 4 height 11
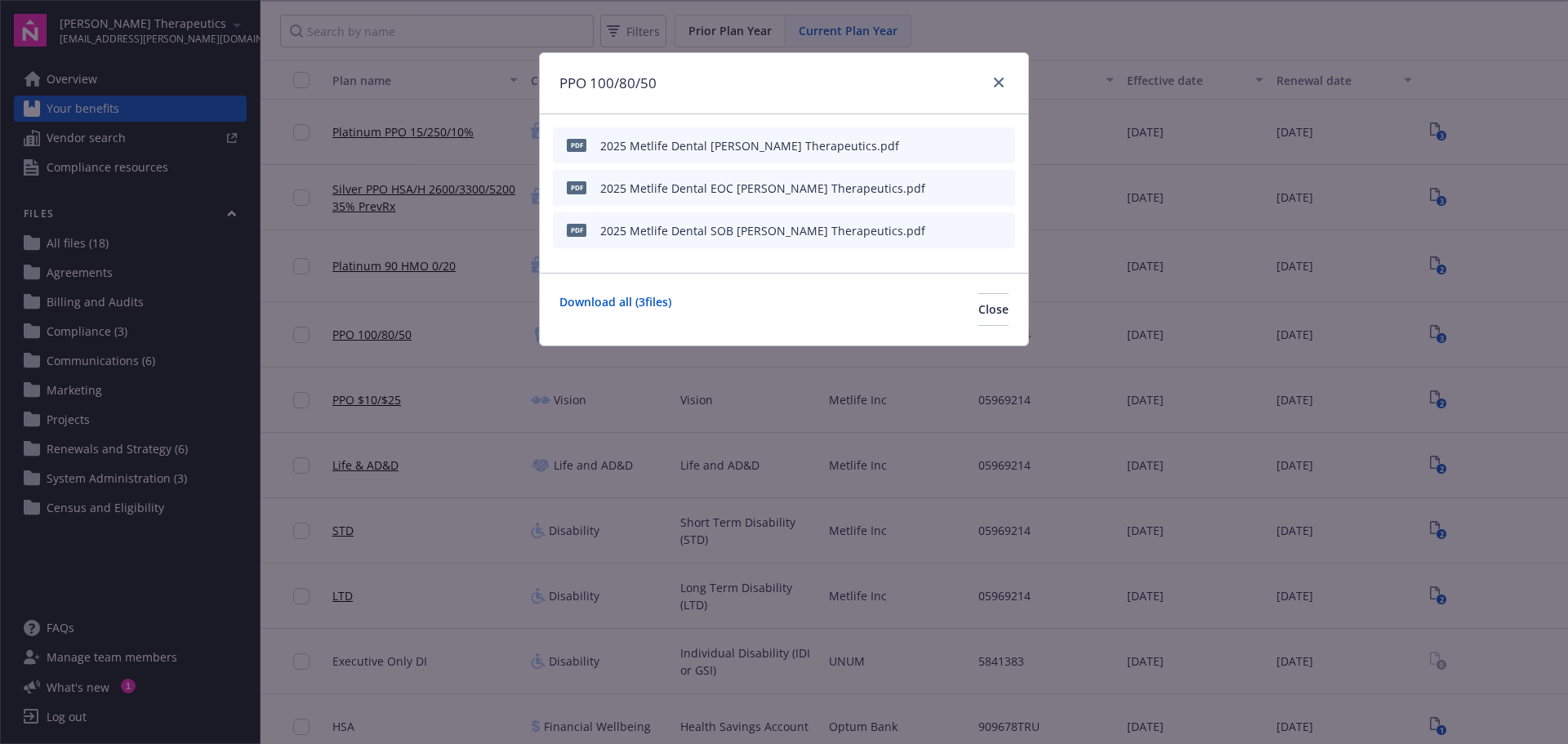
click at [974, 190] on icon "download file" at bounding box center [972, 186] width 13 height 13
